Goal: Transaction & Acquisition: Purchase product/service

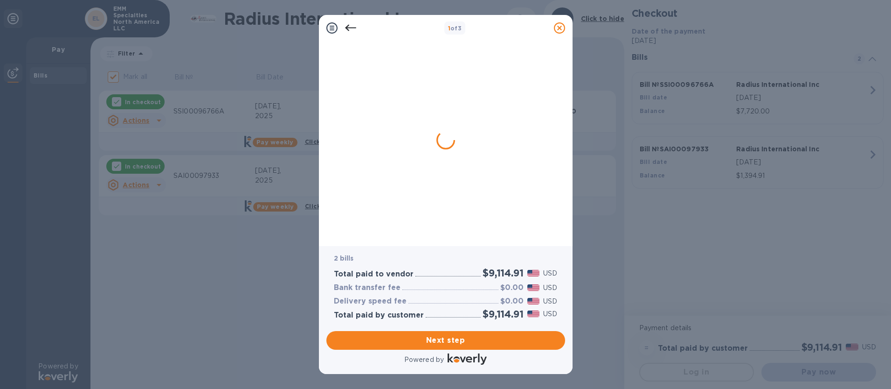
checkbox input "false"
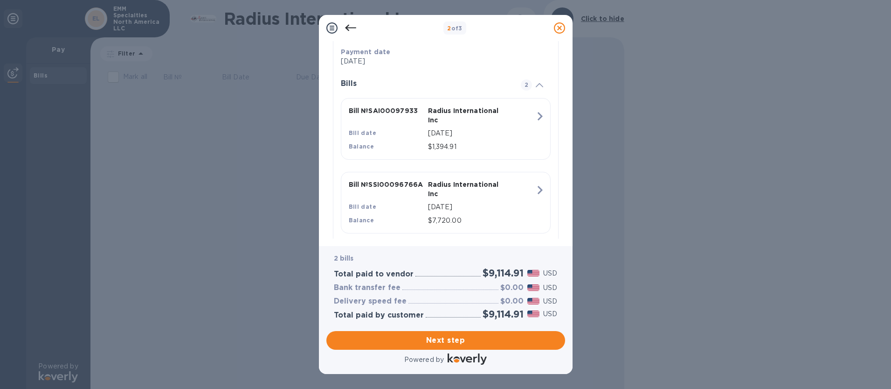
scroll to position [205, 0]
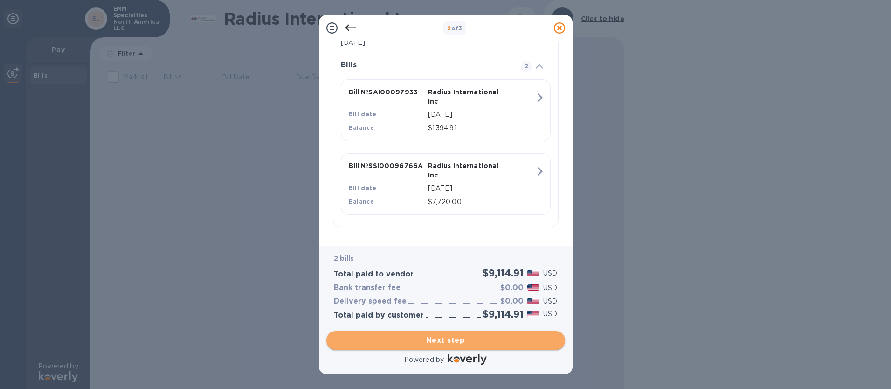
click at [441, 336] on span "Next step" at bounding box center [446, 339] width 224 height 11
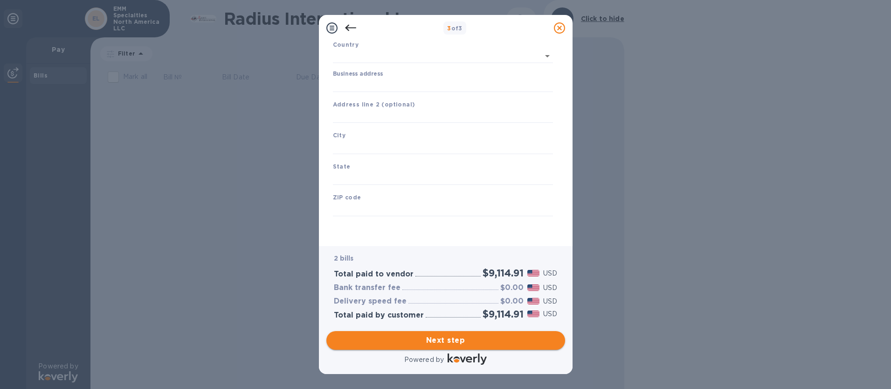
scroll to position [68, 0]
type input "United States"
click at [342, 85] on input "Business address" at bounding box center [443, 85] width 220 height 14
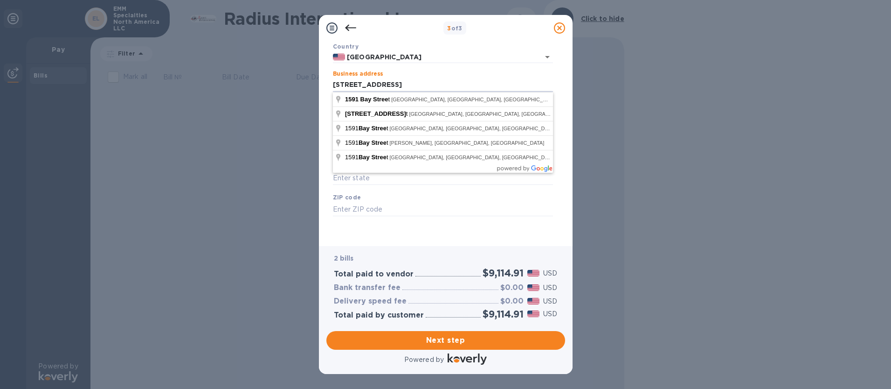
type input "1591 Bay Street"
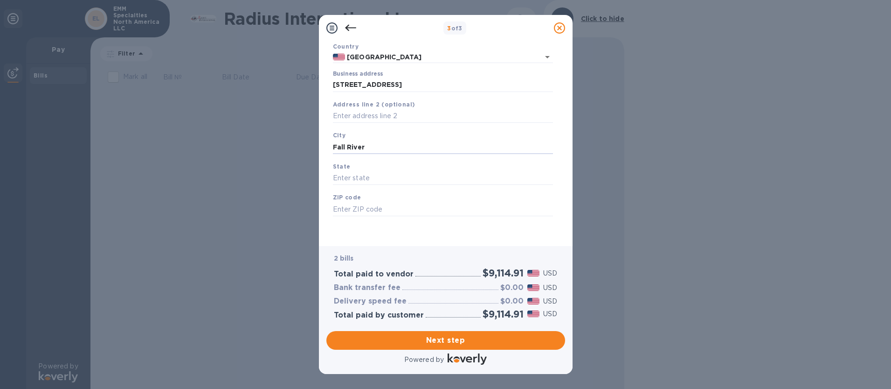
type input "Fall River"
type input "MA"
type input "02724"
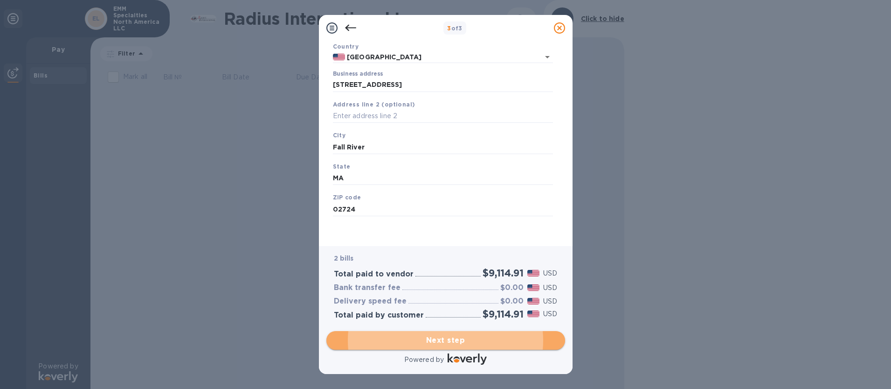
click at [444, 341] on span "Next step" at bounding box center [446, 339] width 224 height 11
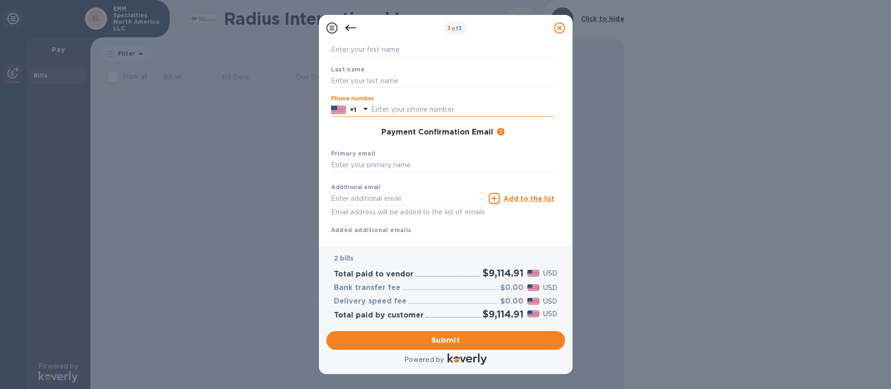
click at [375, 108] on input "text" at bounding box center [463, 110] width 184 height 14
type input "5086755422"
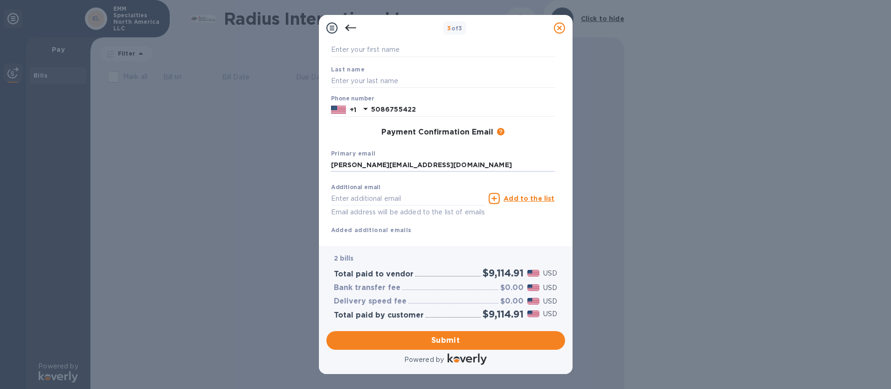
type input "robert@carlscollision.com"
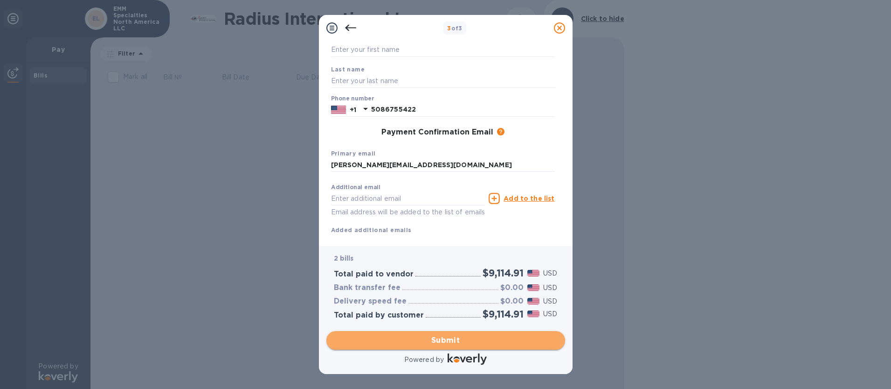
click at [467, 337] on span "Submit" at bounding box center [446, 339] width 224 height 11
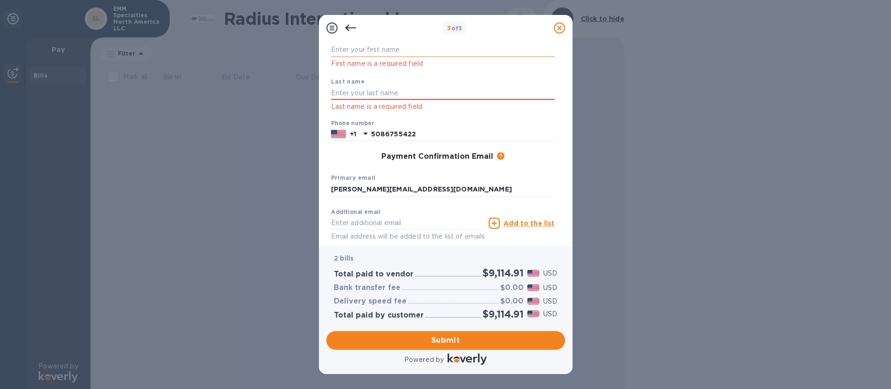
click at [365, 53] on input "text" at bounding box center [443, 50] width 224 height 14
type input "Robert"
type input "Fregault"
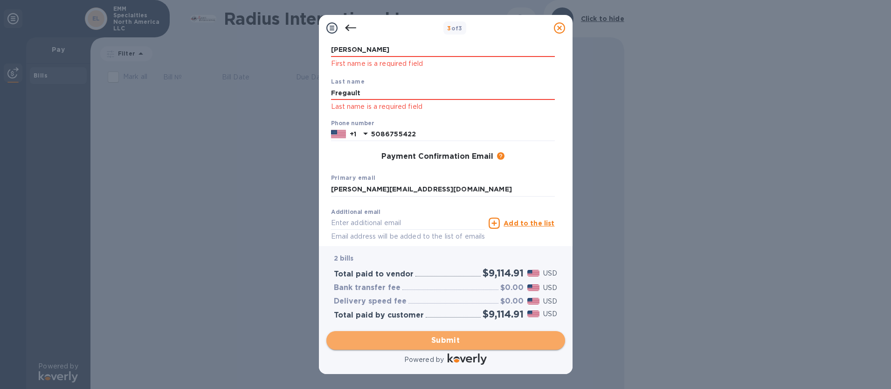
click at [433, 340] on span "Submit" at bounding box center [446, 339] width 224 height 11
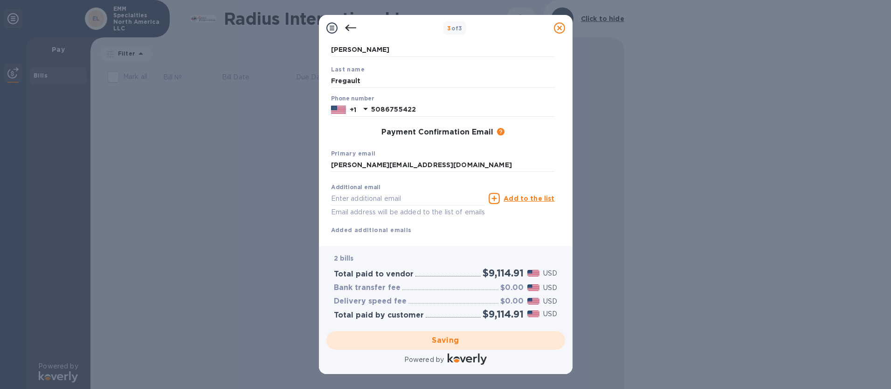
scroll to position [0, 0]
